Goal: Complete application form

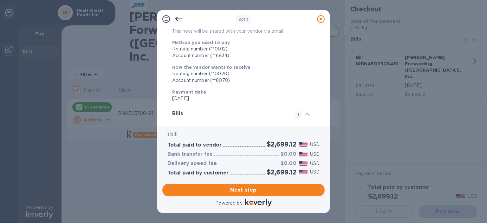
scroll to position [136, 0]
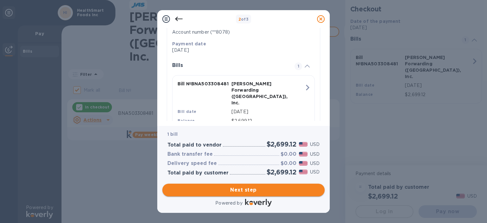
click at [280, 186] on span "Next step" at bounding box center [243, 190] width 152 height 8
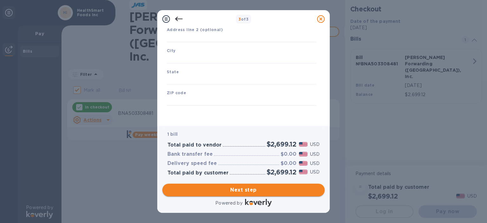
type input "[GEOGRAPHIC_DATA]"
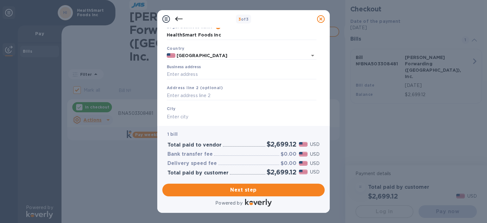
scroll to position [63, 0]
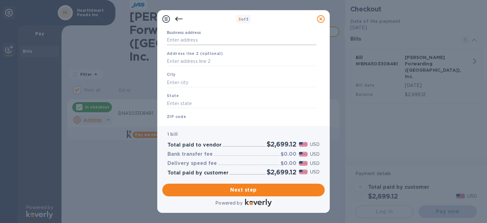
click at [207, 42] on input "Business address" at bounding box center [242, 41] width 150 height 10
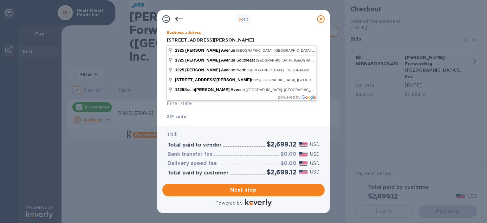
type input "[STREET_ADDRESS][PERSON_NAME]"
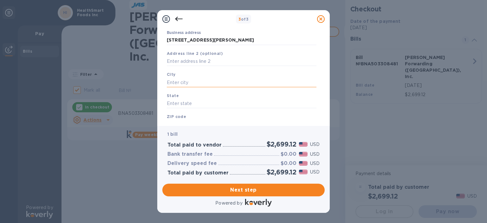
type input "R"
type input "[GEOGRAPHIC_DATA]"
type input "IN"
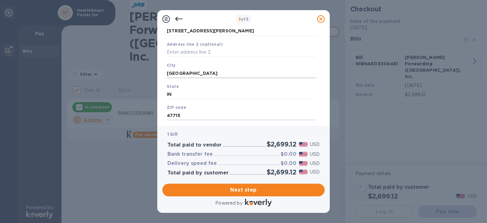
type input "47715"
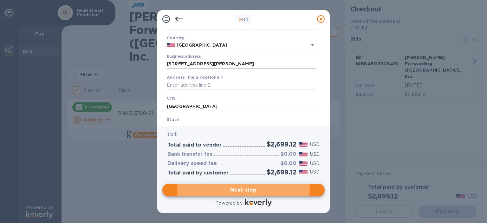
scroll to position [0, 0]
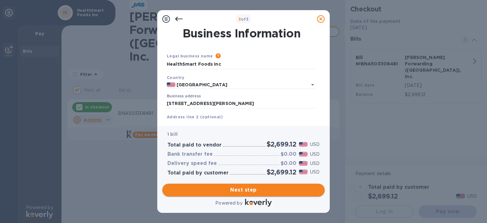
click at [289, 187] on span "Next step" at bounding box center [243, 190] width 152 height 8
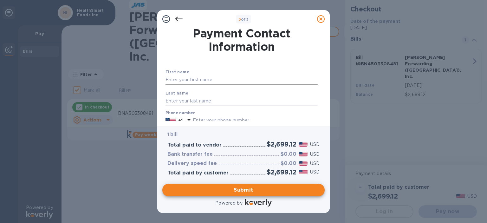
click at [259, 82] on input "text" at bounding box center [242, 80] width 152 height 10
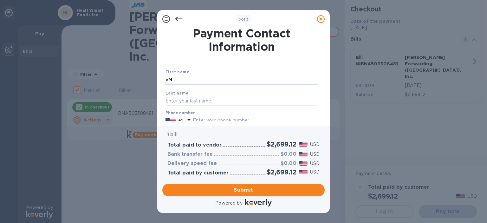
type input "e"
type input "[PERSON_NAME]"
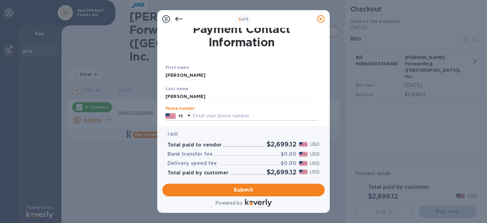
type input "2"
type input "8124714111"
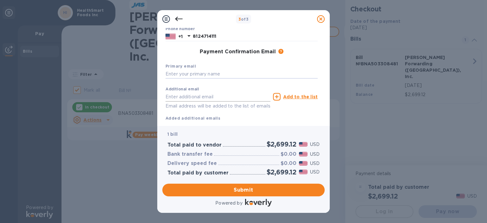
scroll to position [103, 0]
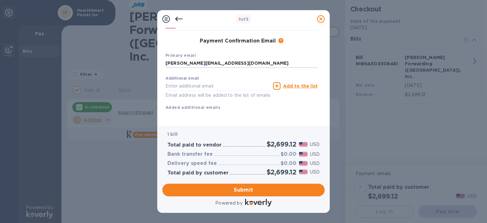
type input "[PERSON_NAME][EMAIL_ADDRESS][DOMAIN_NAME]"
click at [266, 186] on span "Submit" at bounding box center [243, 190] width 152 height 8
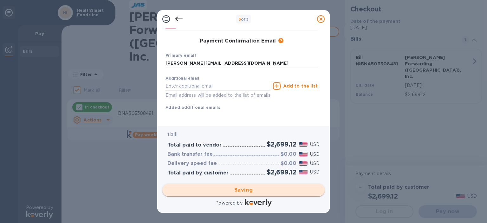
checkbox input "false"
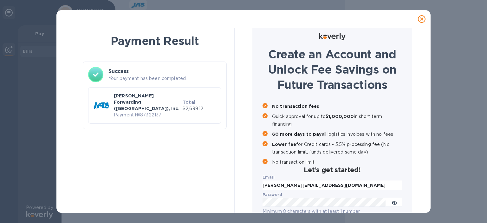
scroll to position [0, 0]
